Goal: Task Accomplishment & Management: Manage account settings

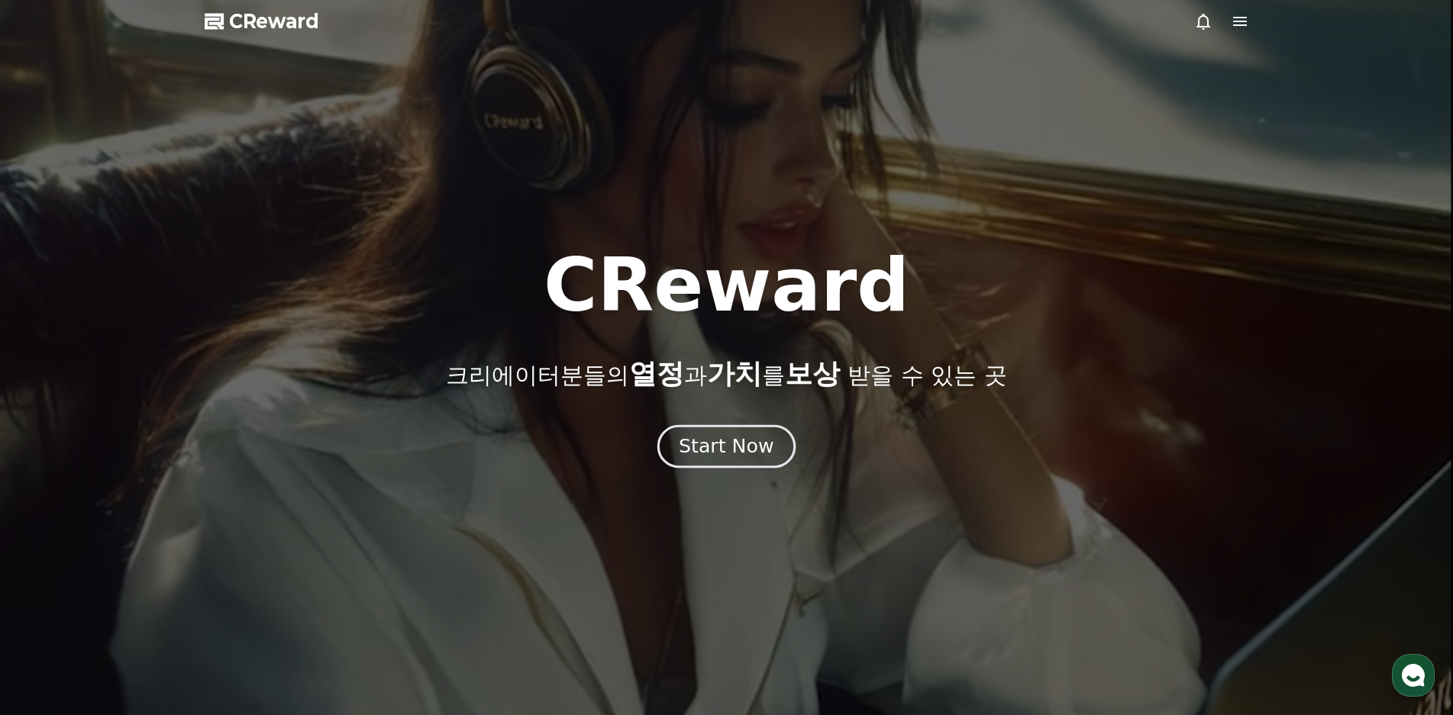
click at [769, 454] on button "Start Now" at bounding box center [726, 446] width 138 height 44
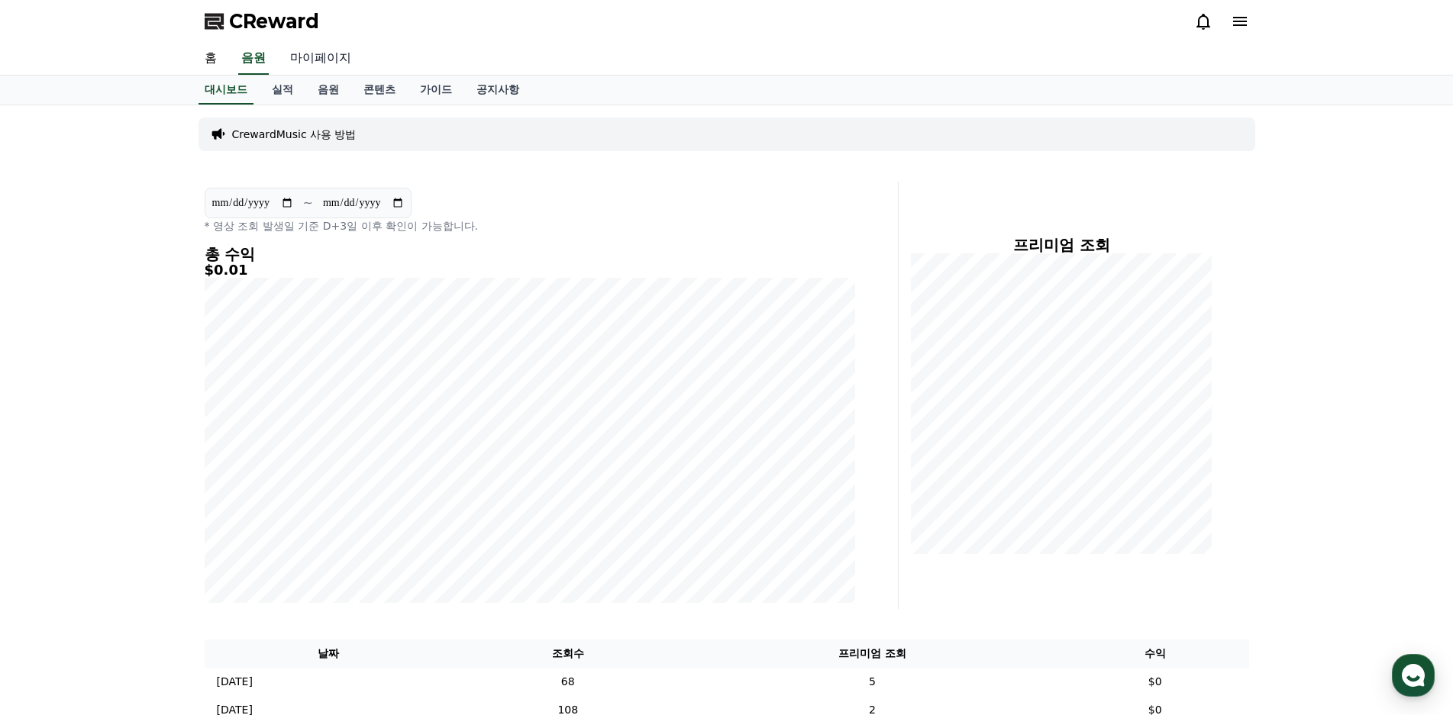
click at [312, 62] on link "마이페이지" at bounding box center [320, 59] width 85 height 32
select select "**********"
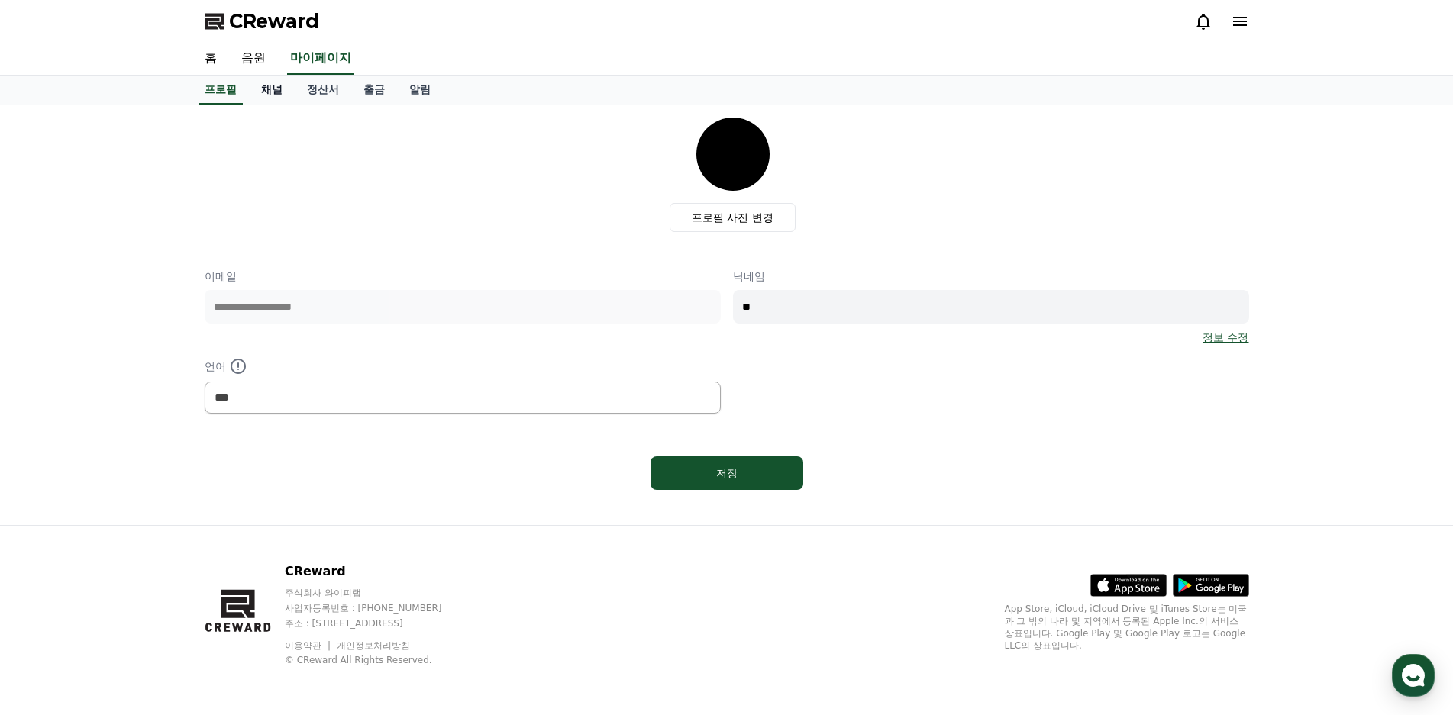
click at [264, 93] on link "채널" at bounding box center [272, 90] width 46 height 29
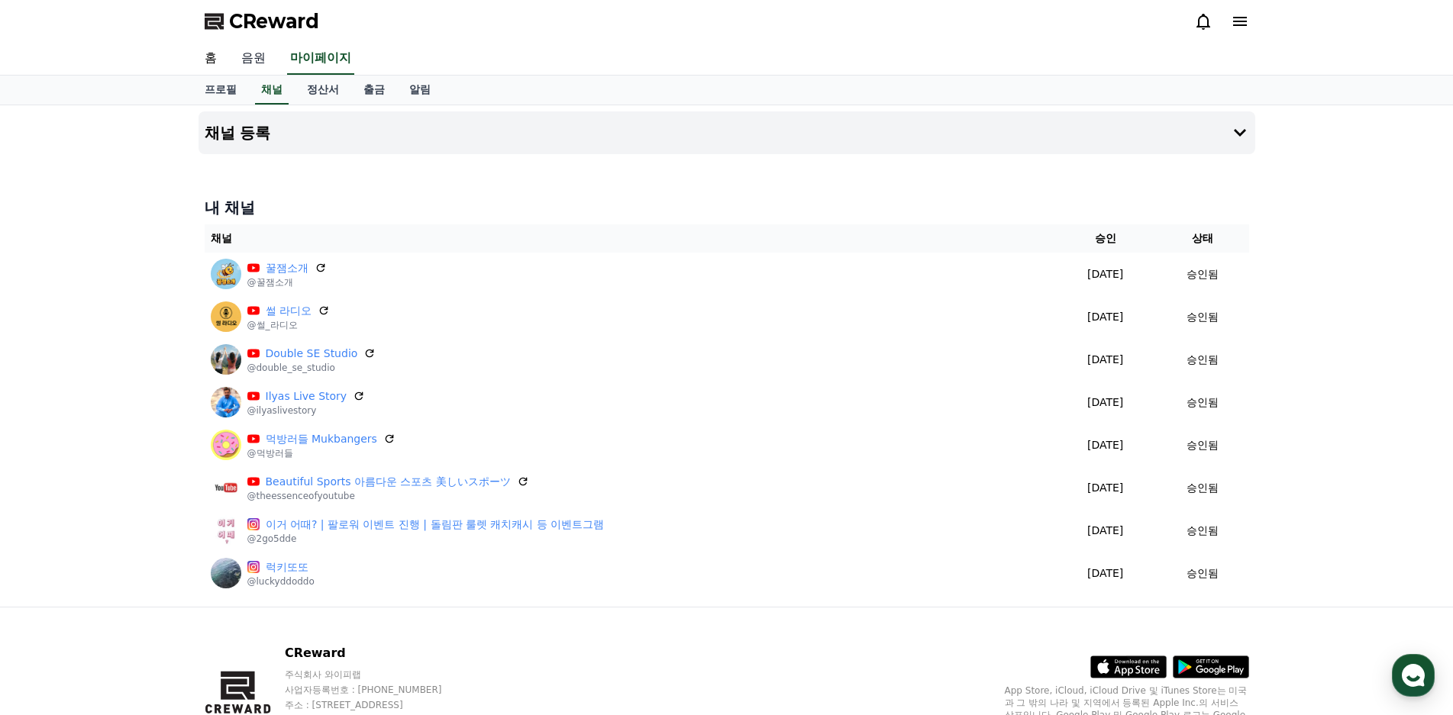
click at [247, 59] on link "음원" at bounding box center [253, 59] width 49 height 32
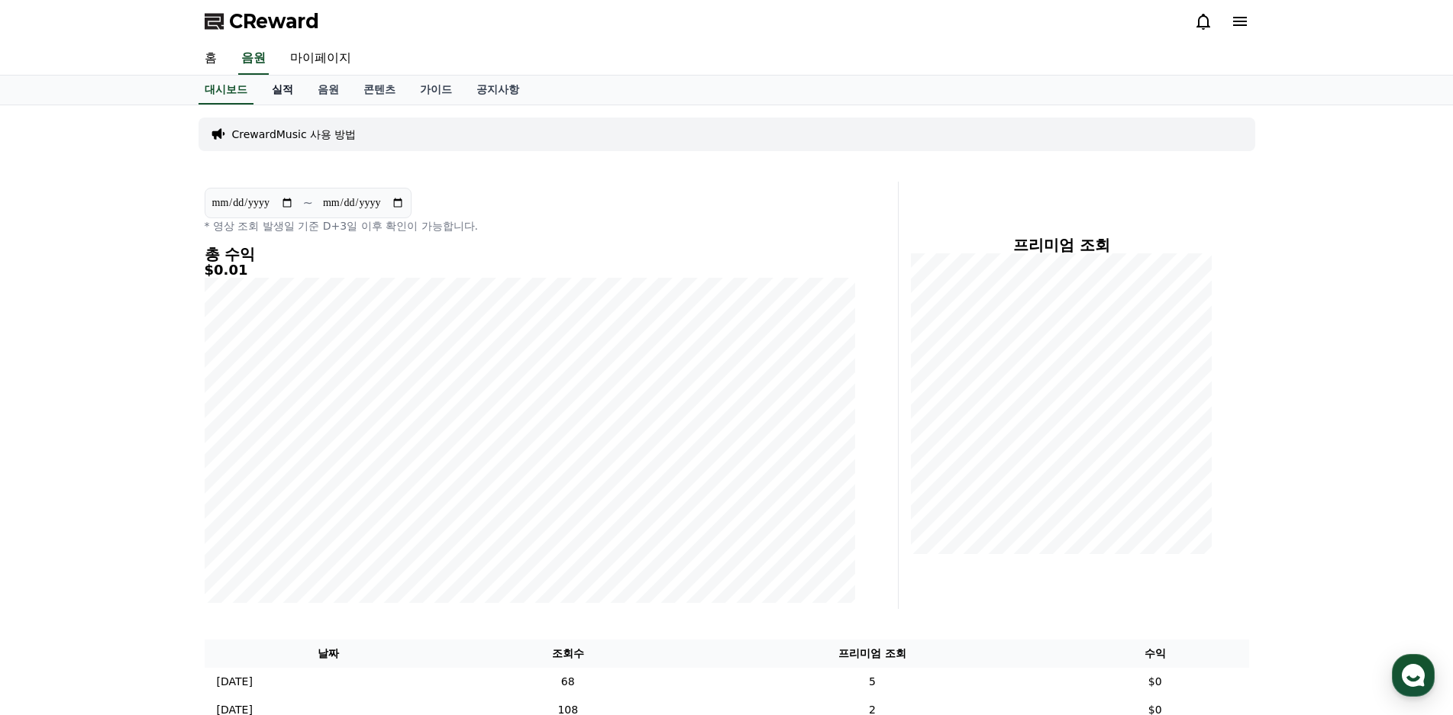
click at [270, 92] on link "실적" at bounding box center [283, 90] width 46 height 29
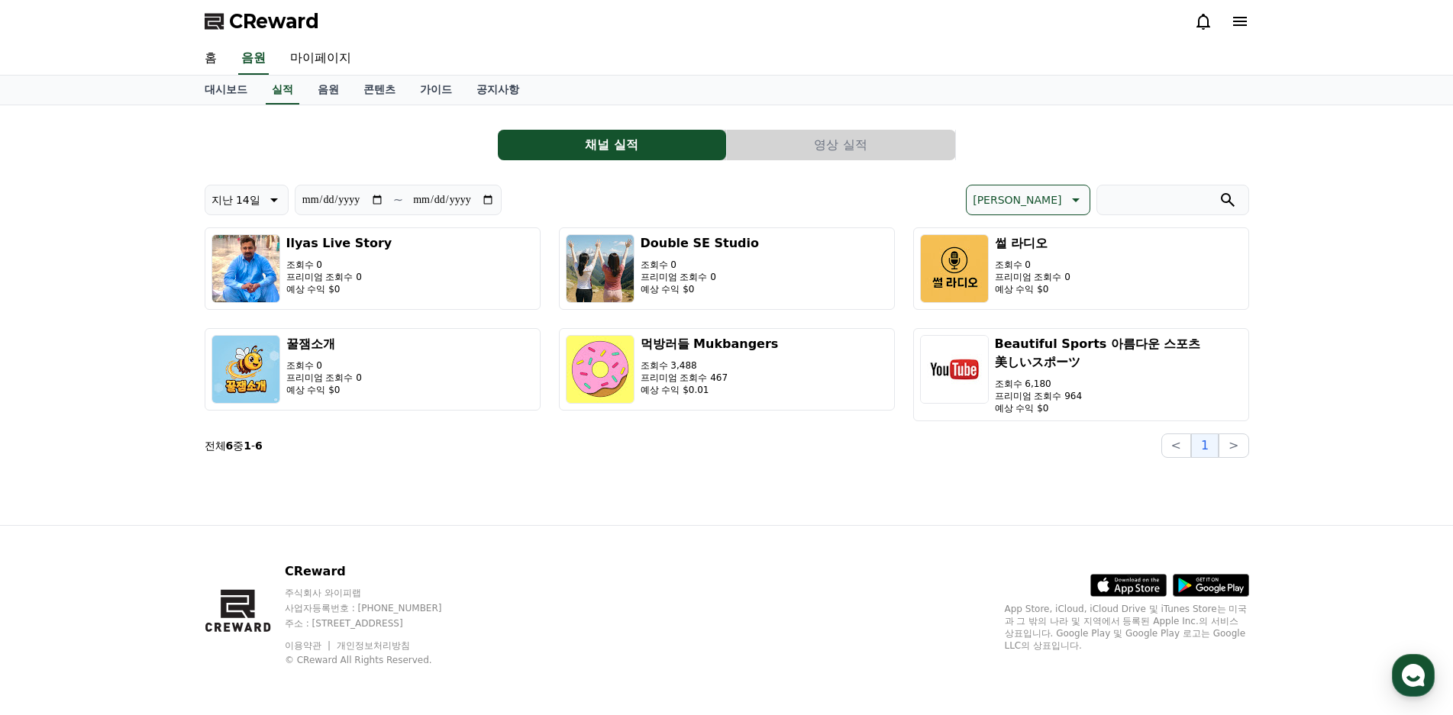
click at [836, 141] on button "영상 실적" at bounding box center [841, 145] width 228 height 31
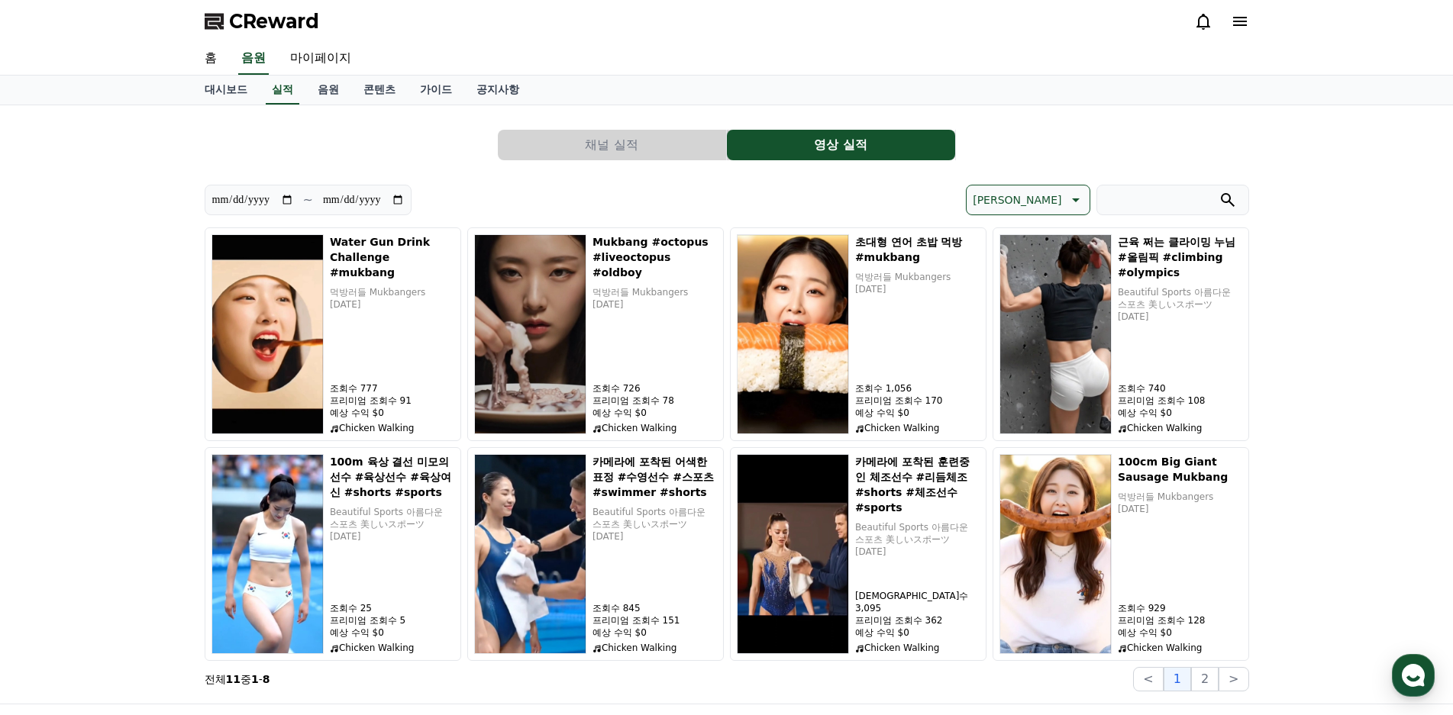
click at [640, 145] on button "채널 실적" at bounding box center [612, 145] width 228 height 31
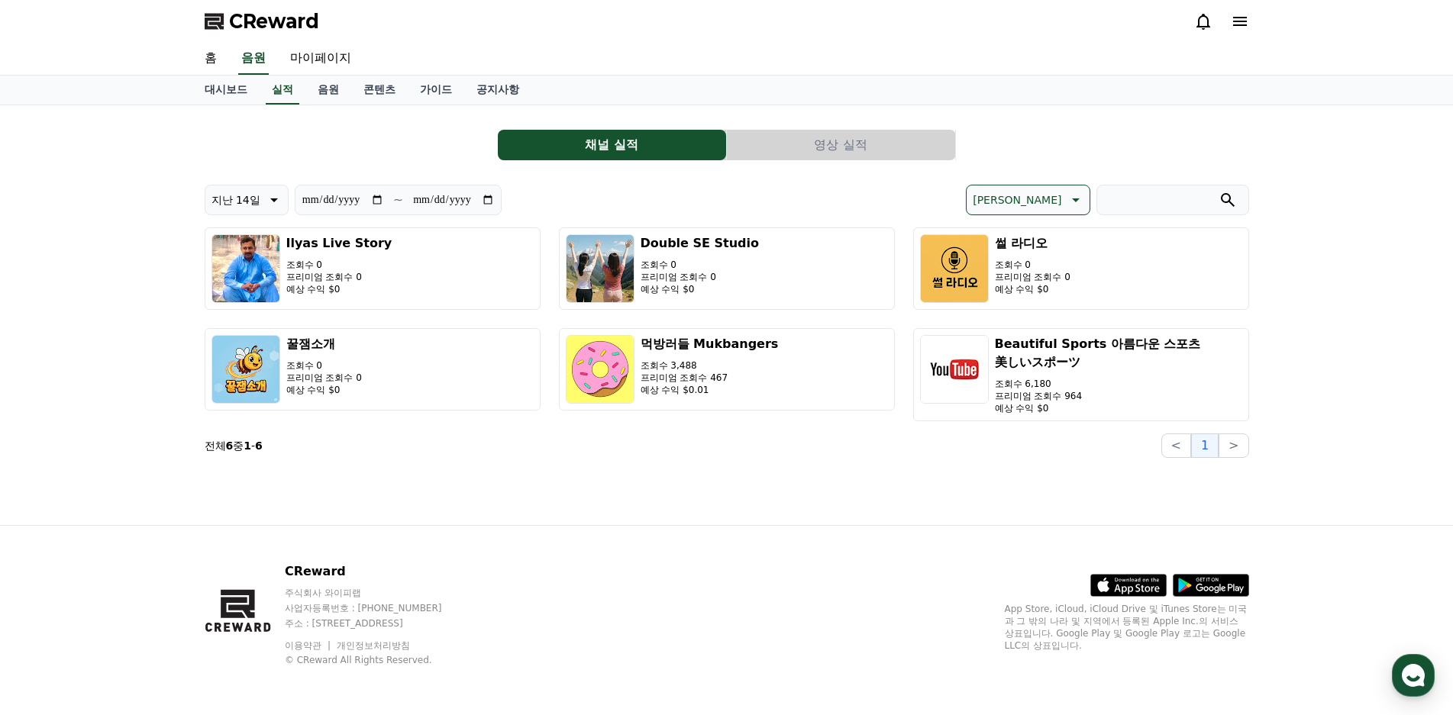
click at [795, 147] on button "영상 실적" at bounding box center [841, 145] width 228 height 31
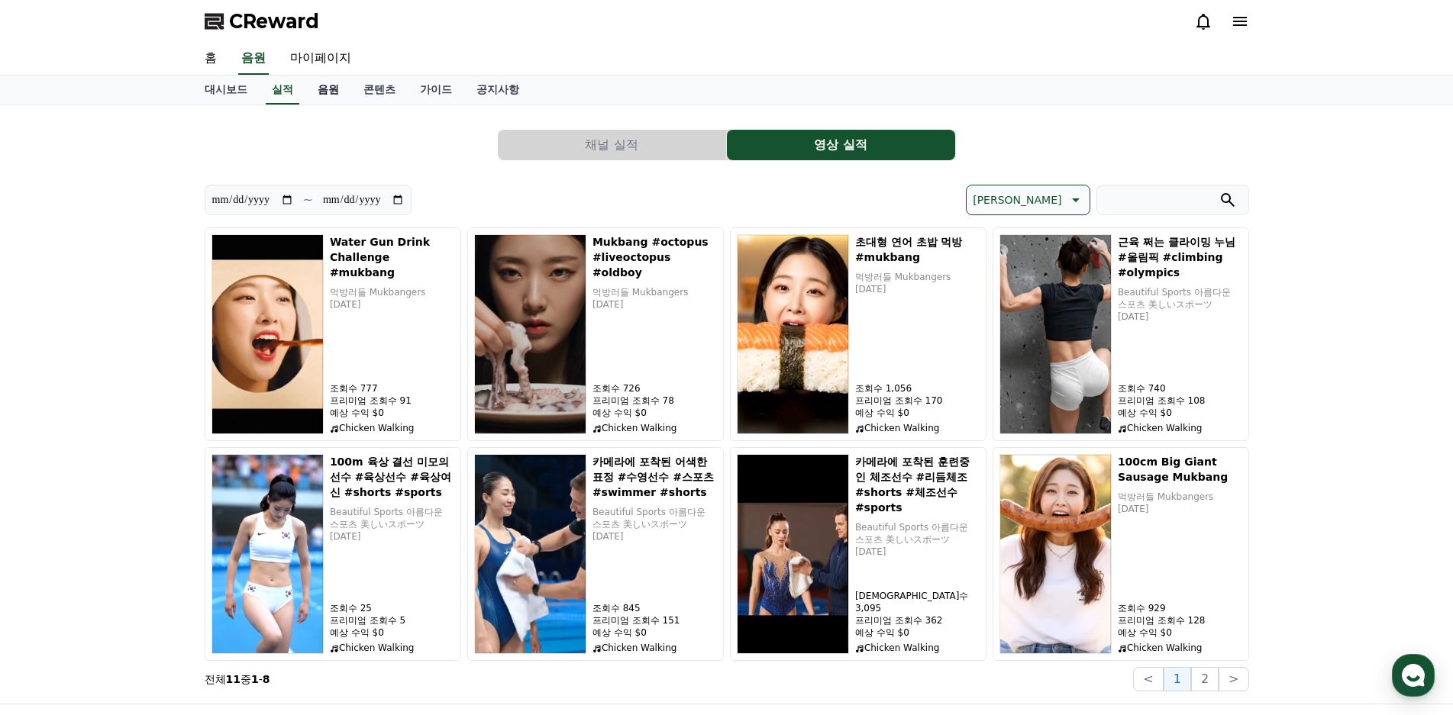
click at [327, 92] on link "음원" at bounding box center [328, 90] width 46 height 29
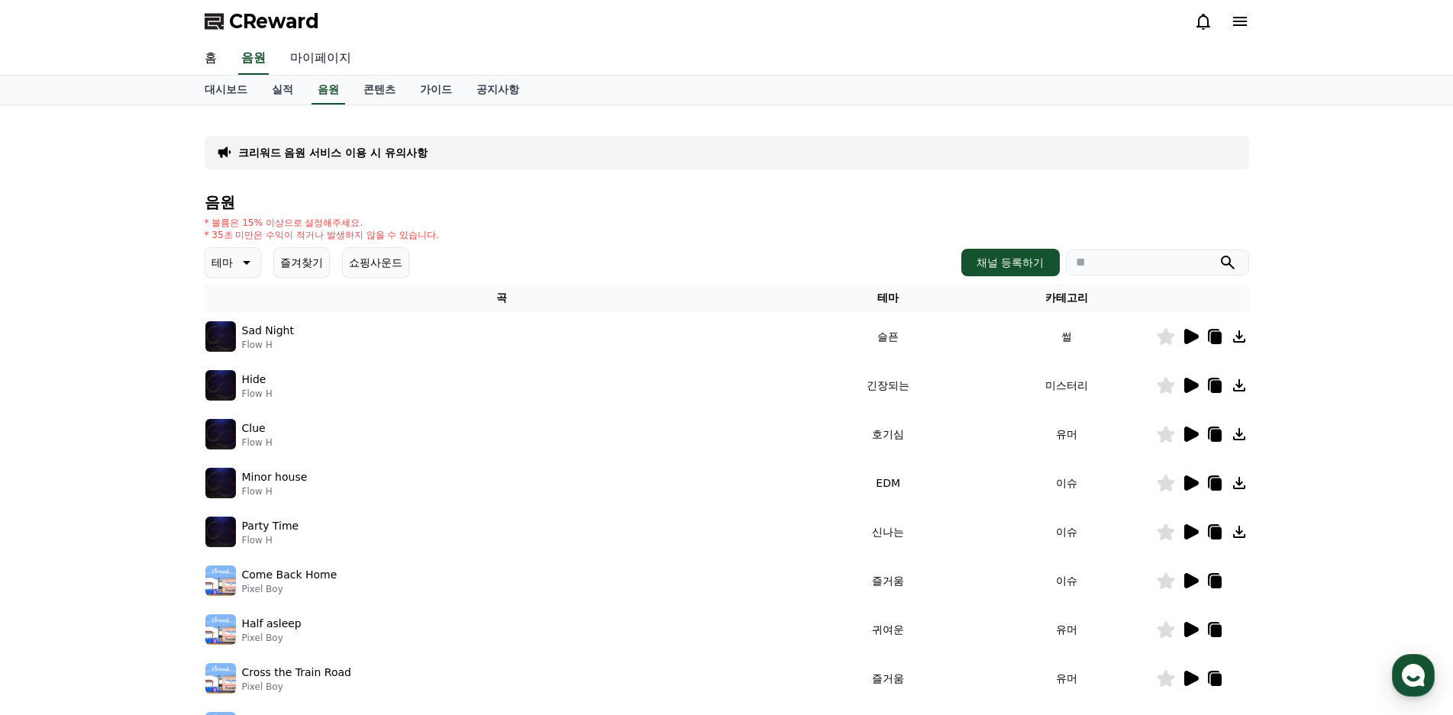
click at [319, 64] on link "마이페이지" at bounding box center [320, 59] width 85 height 32
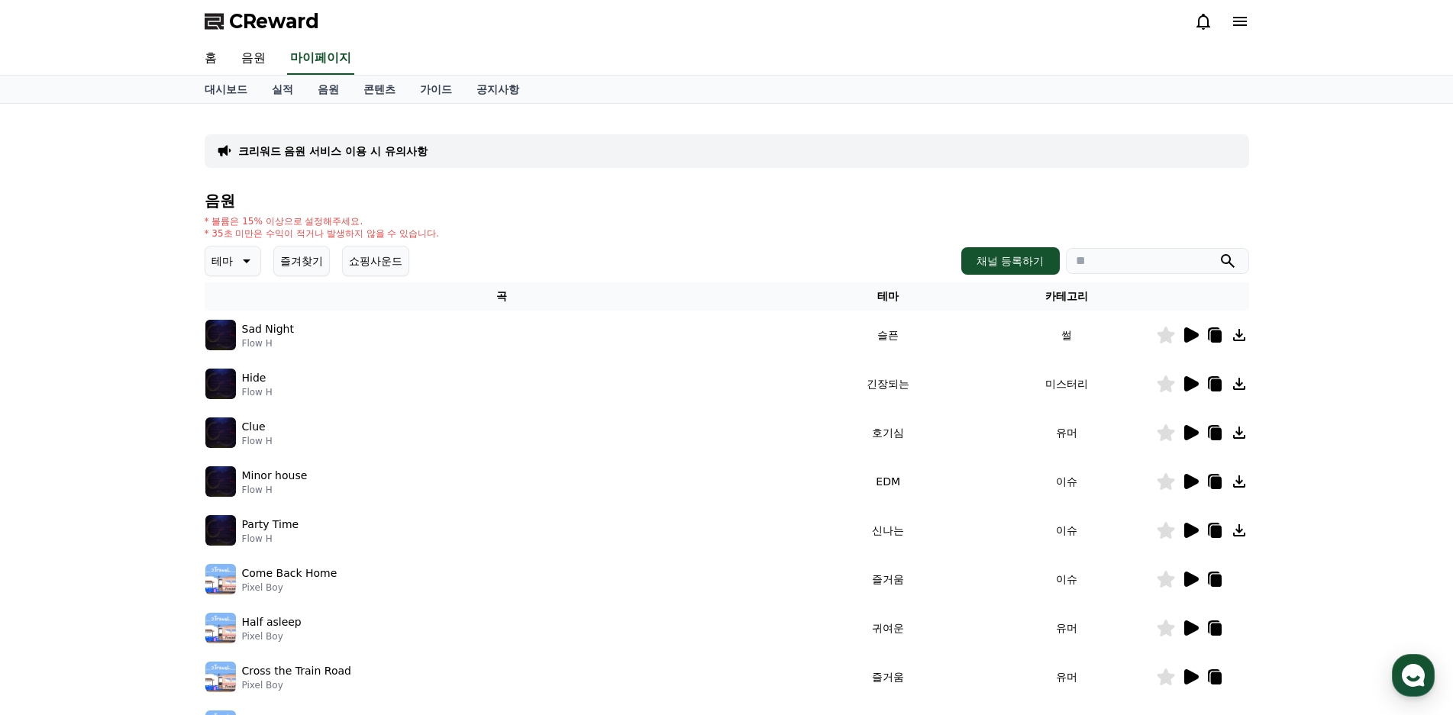
select select "**********"
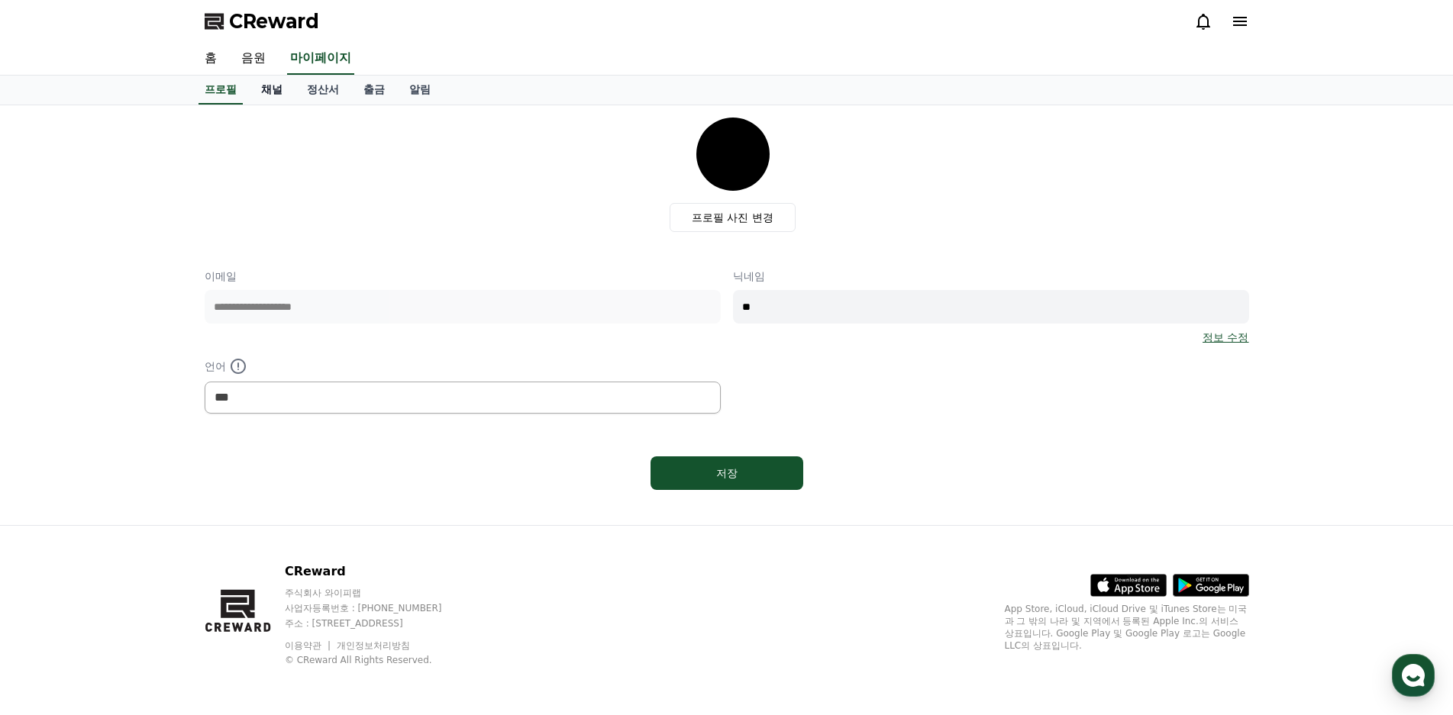
click at [266, 89] on link "채널" at bounding box center [272, 90] width 46 height 29
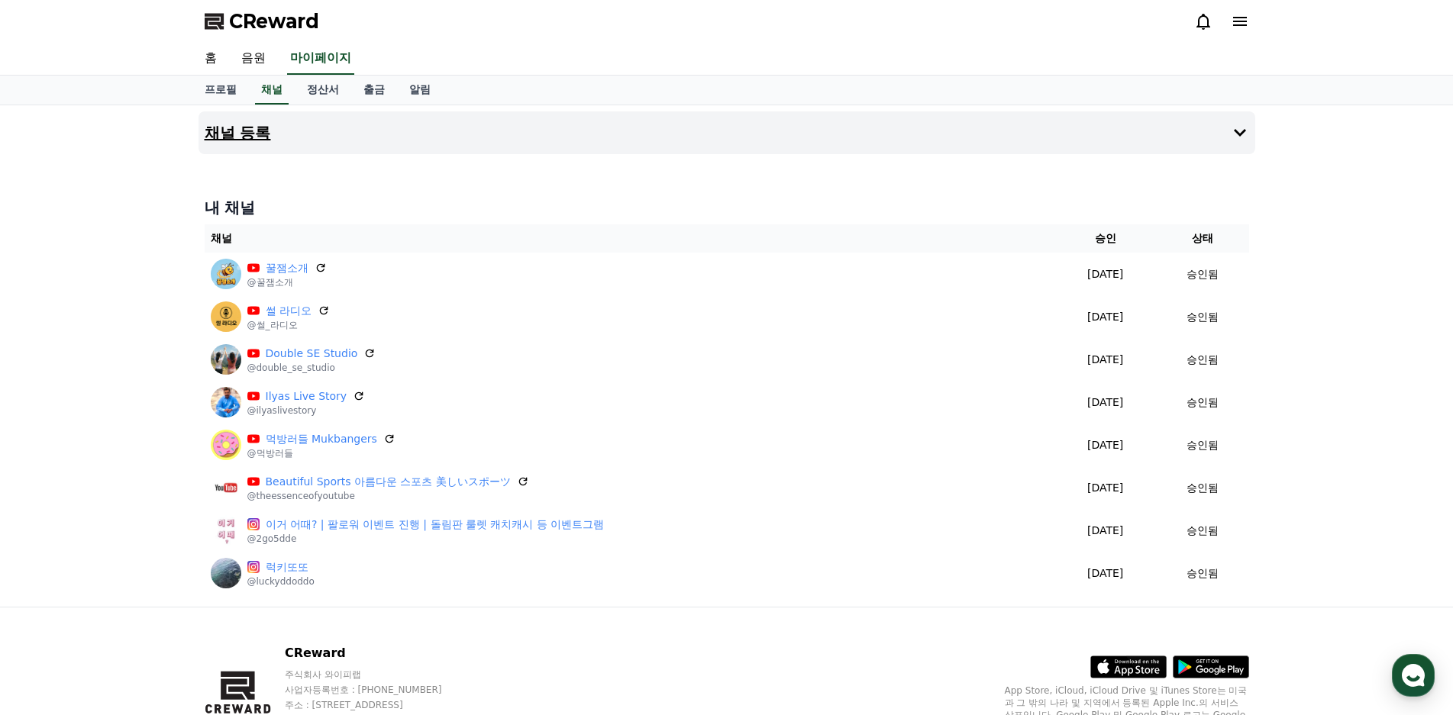
click at [1170, 150] on button "채널 등록" at bounding box center [726, 132] width 1057 height 43
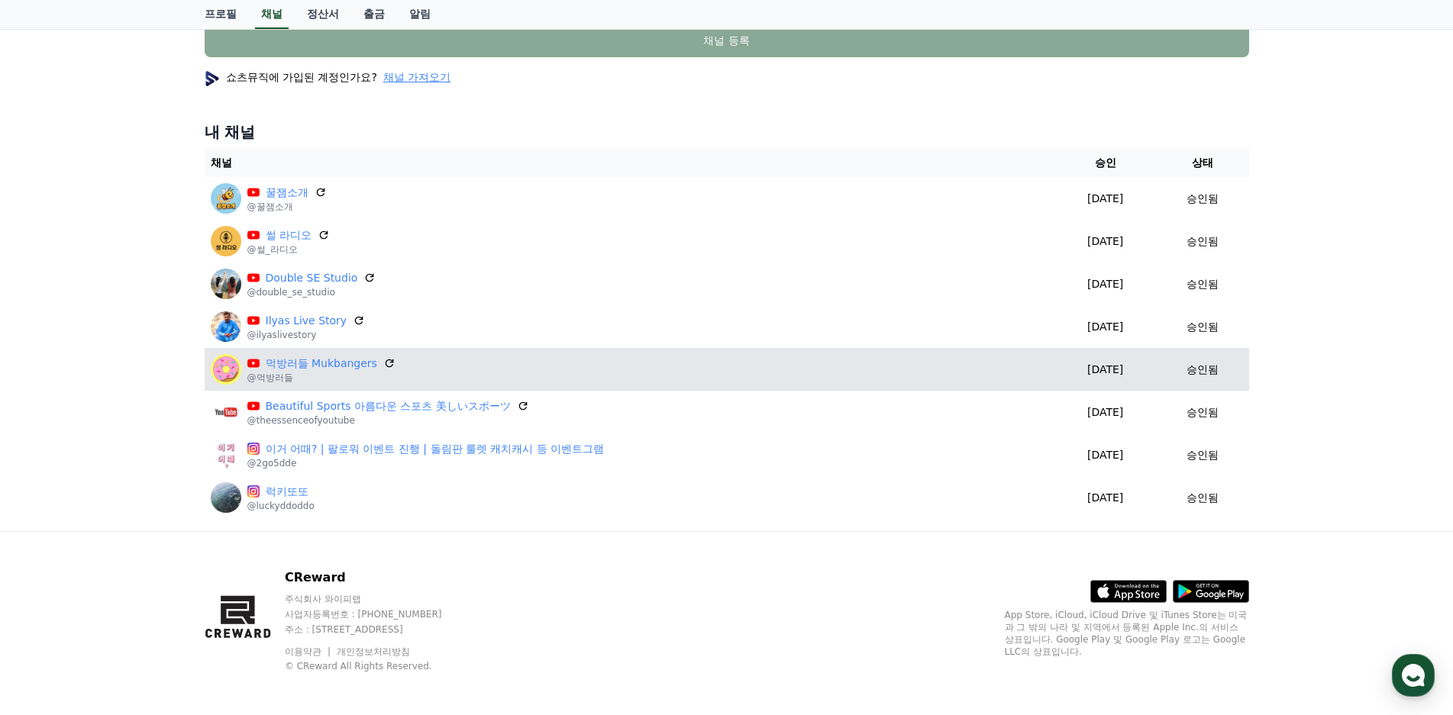
scroll to position [512, 0]
